Goal: Information Seeking & Learning: Learn about a topic

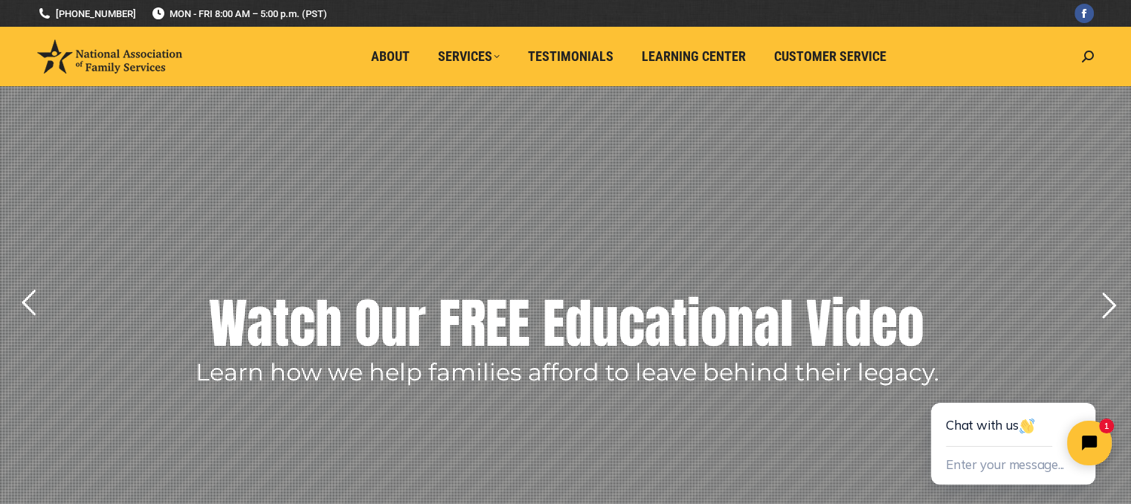
click at [607, 367] on rs-layer "Learn how we help families afford to leave behind their legacy." at bounding box center [568, 373] width 744 height 22
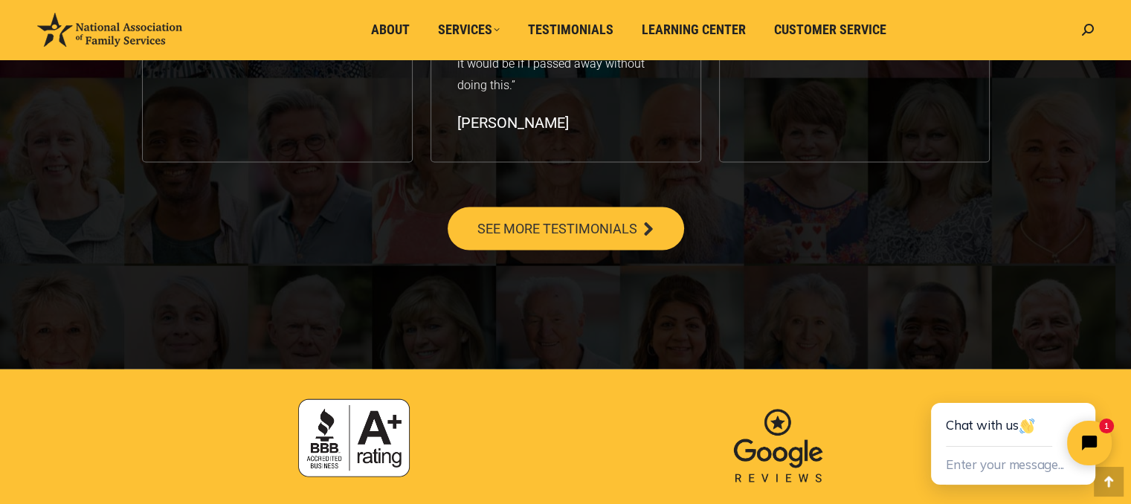
scroll to position [2773, 0]
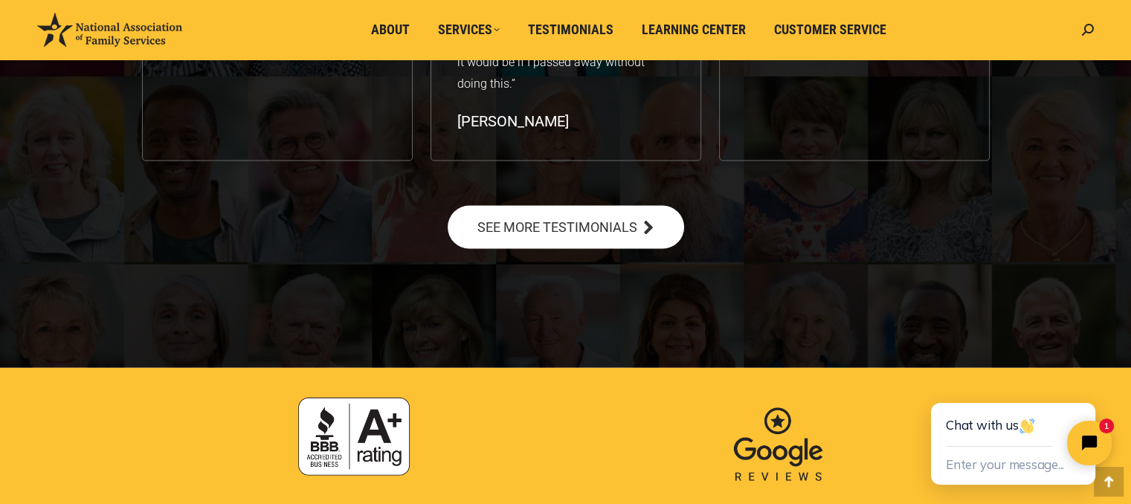
click at [593, 231] on span "SEE MORE TESTIMONIALS" at bounding box center [558, 226] width 160 height 13
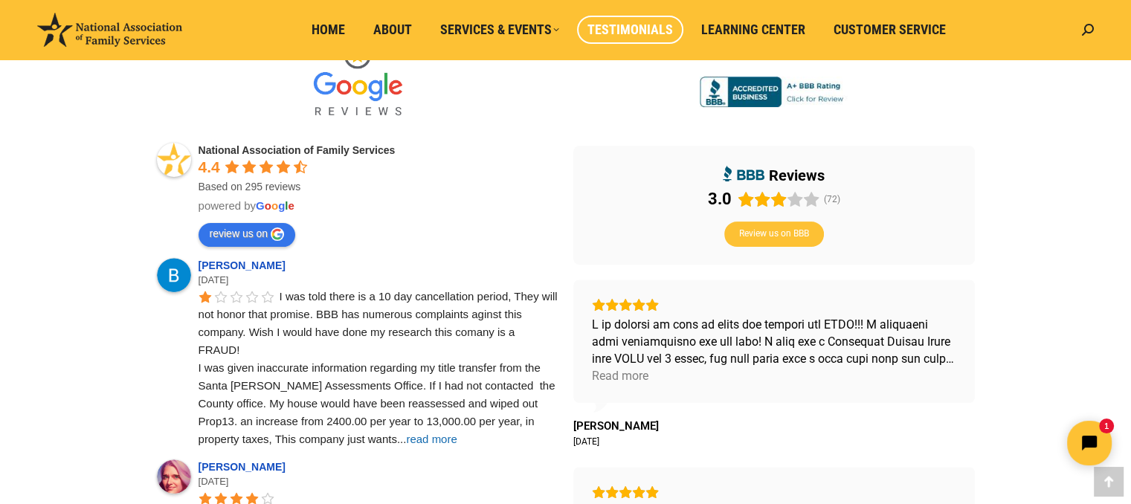
scroll to position [480, 0]
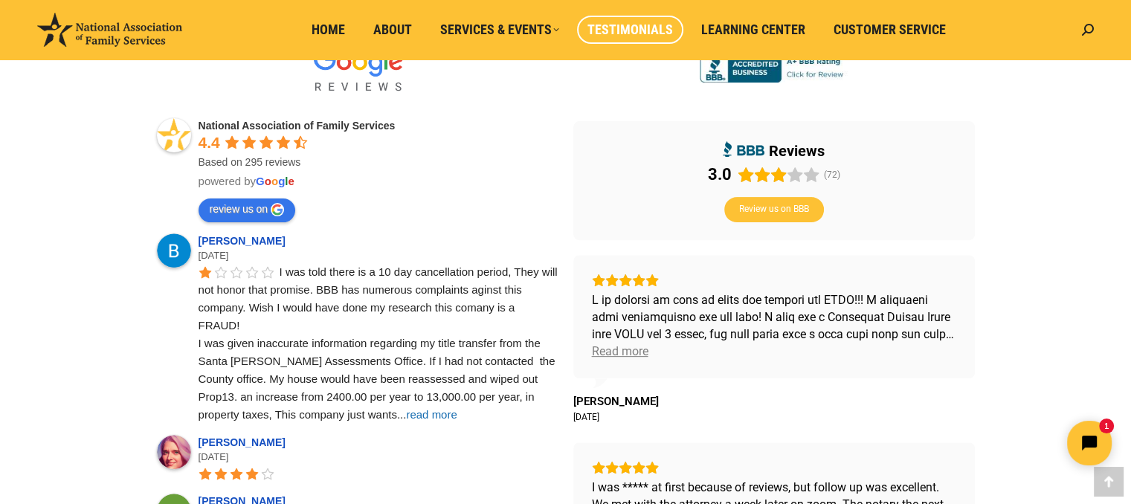
click at [623, 354] on div "Read more" at bounding box center [620, 351] width 57 height 17
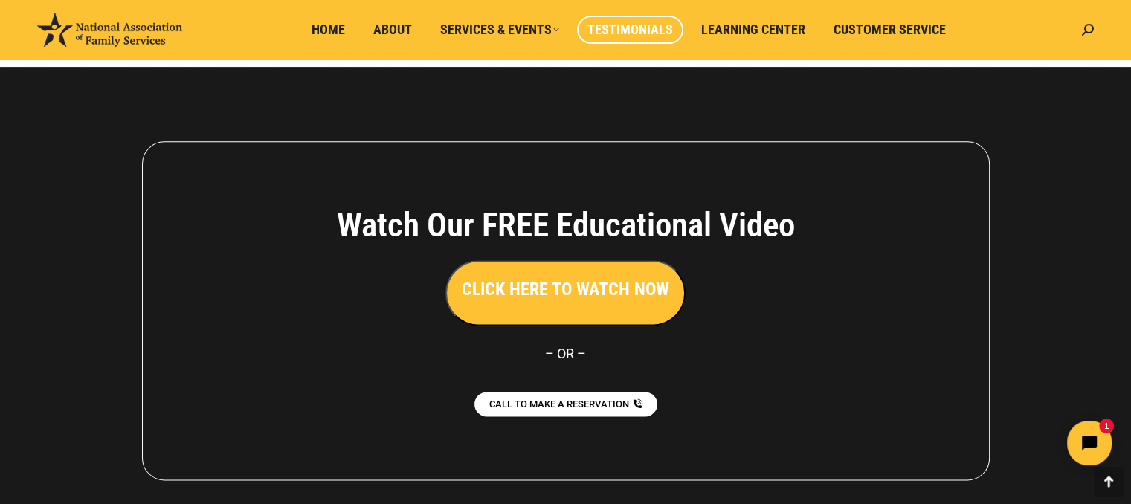
scroll to position [1878, 0]
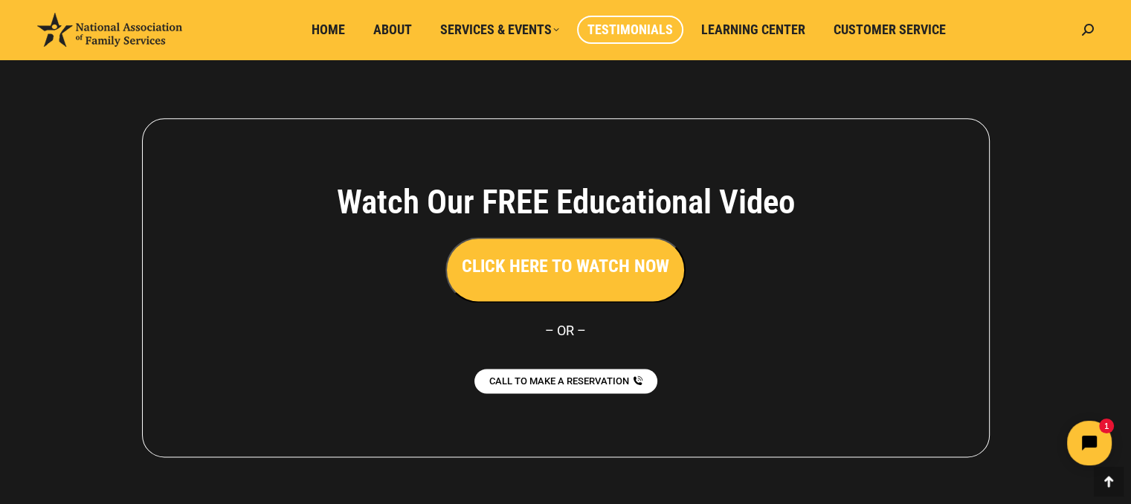
click at [583, 254] on h3 "CLICK HERE TO WATCH NOW" at bounding box center [566, 266] width 208 height 25
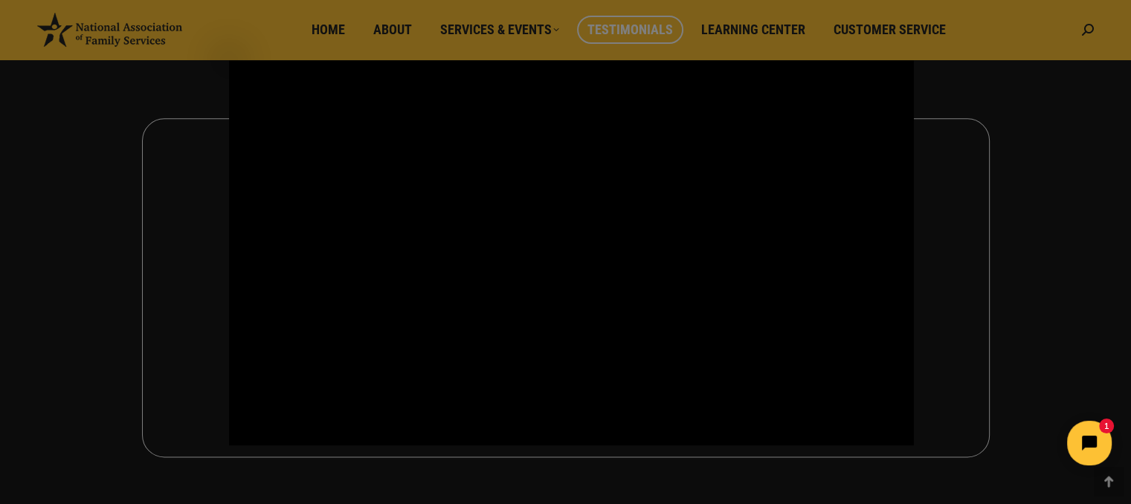
drag, startPoint x: 220, startPoint y: 436, endPoint x: 435, endPoint y: 469, distance: 217.6
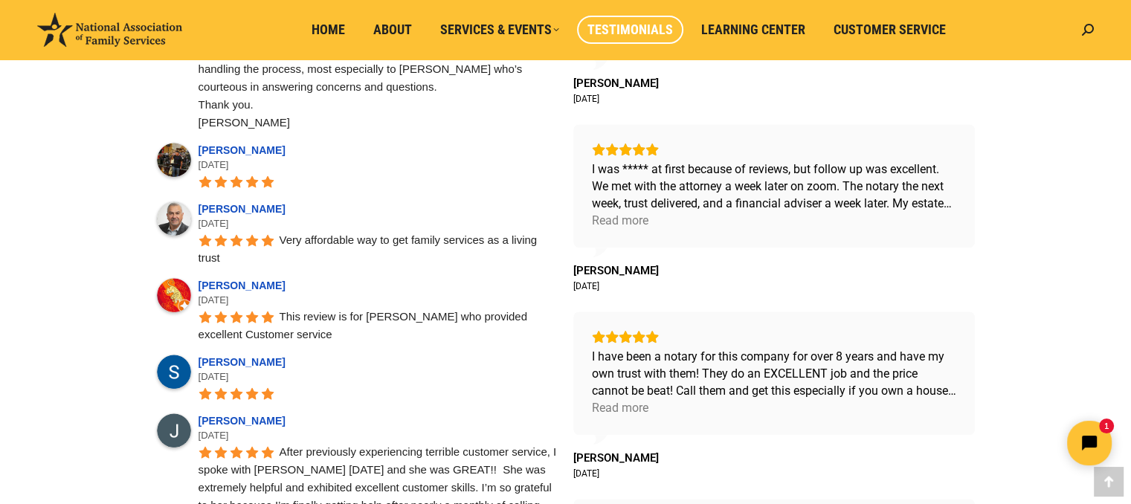
scroll to position [1035, 0]
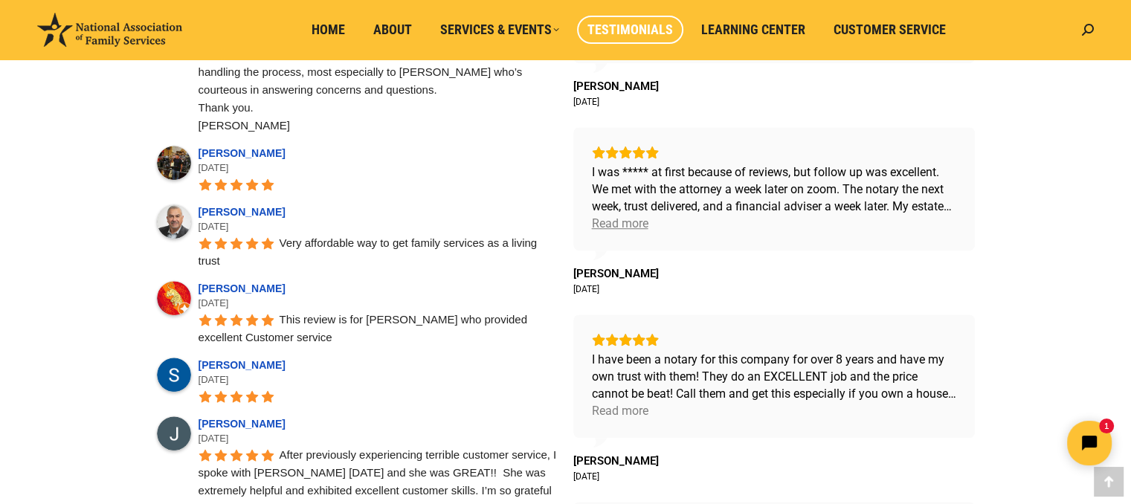
click at [617, 225] on div "Read more" at bounding box center [620, 223] width 57 height 17
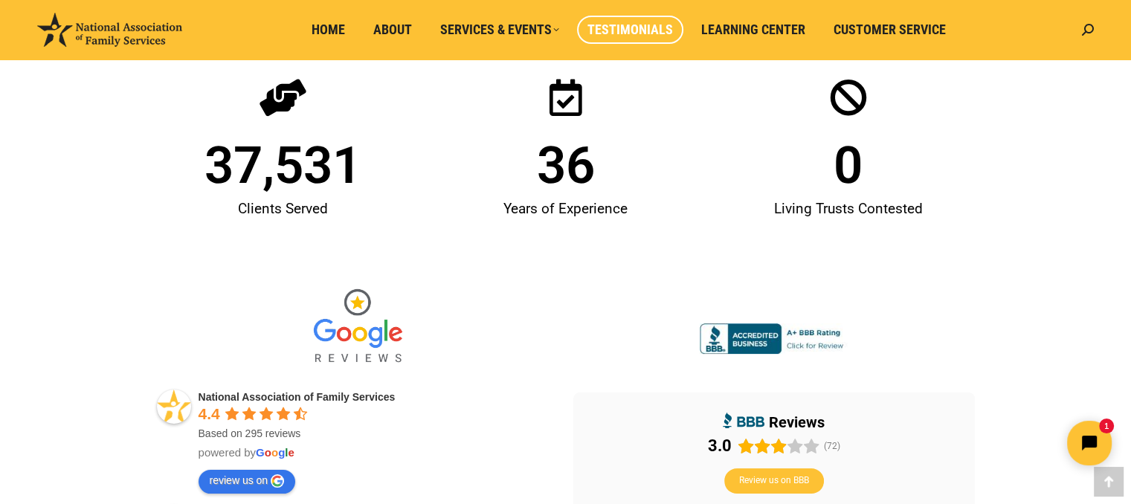
scroll to position [156, 0]
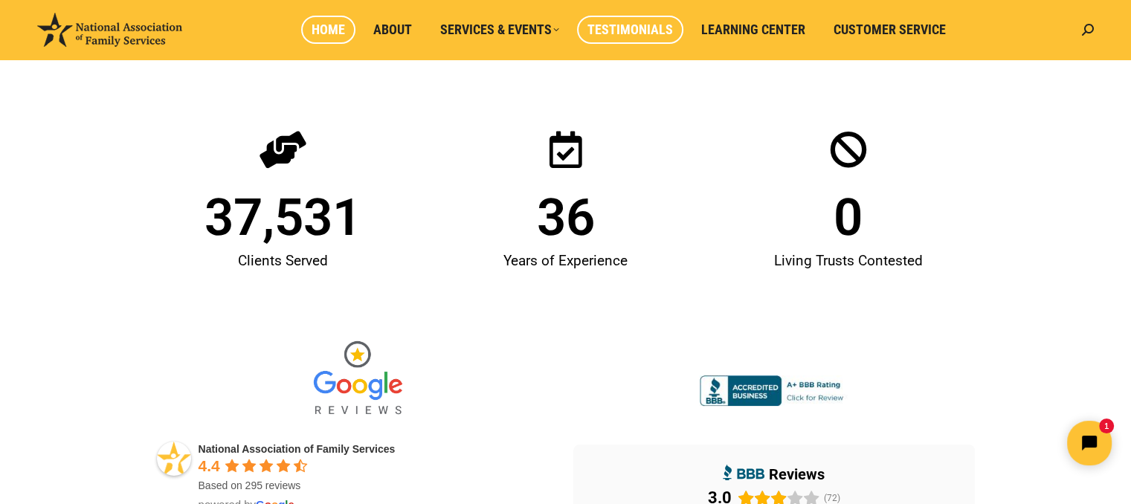
click at [337, 26] on span "Home" at bounding box center [328, 30] width 33 height 16
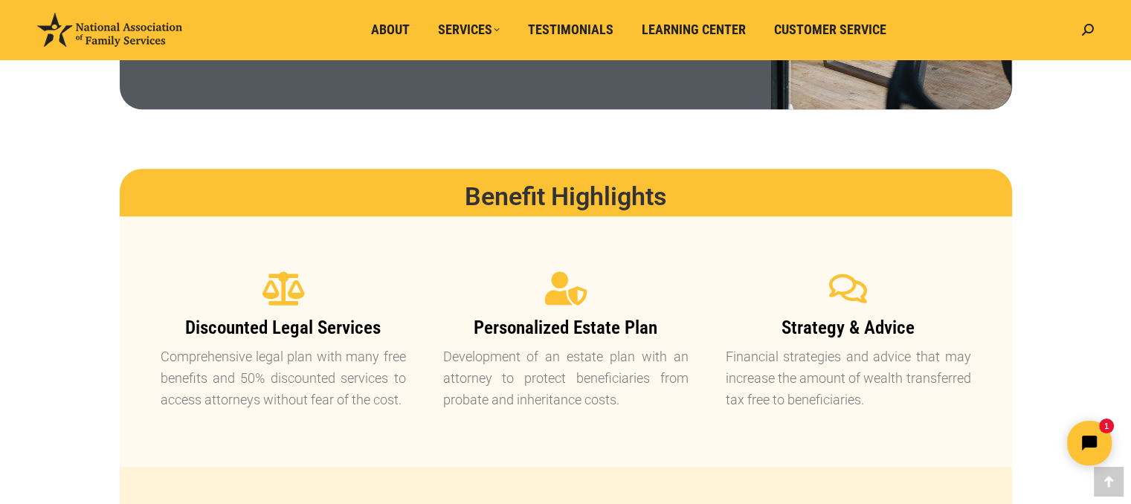
scroll to position [1115, 0]
